Goal: Information Seeking & Learning: Learn about a topic

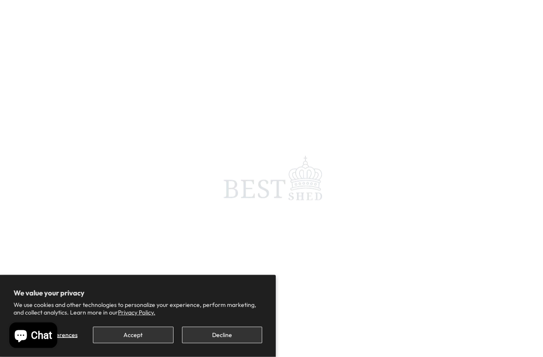
scroll to position [7, 0]
click at [144, 310] on button "Accept" at bounding box center [133, 335] width 80 height 17
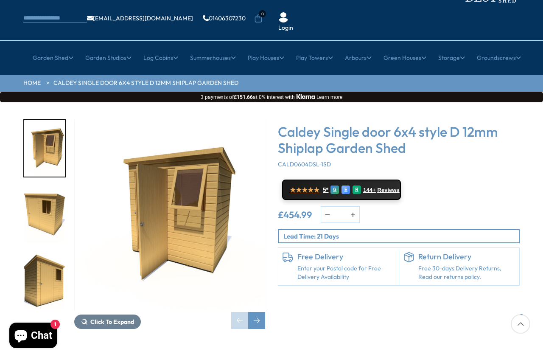
scroll to position [46, 0]
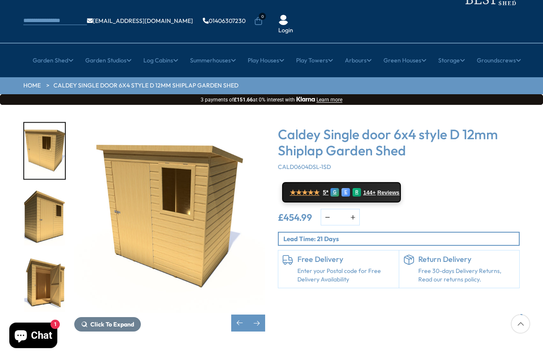
click at [43, 190] on img "3 / 10" at bounding box center [44, 217] width 41 height 56
click at [103, 135] on link "Apex Roof Studio" at bounding box center [101, 142] width 48 height 15
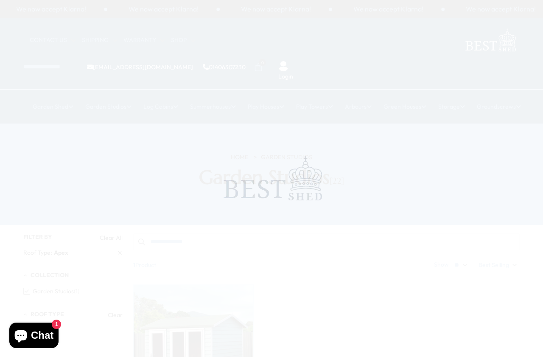
scroll to position [7, 0]
